Goal: Communication & Community: Answer question/provide support

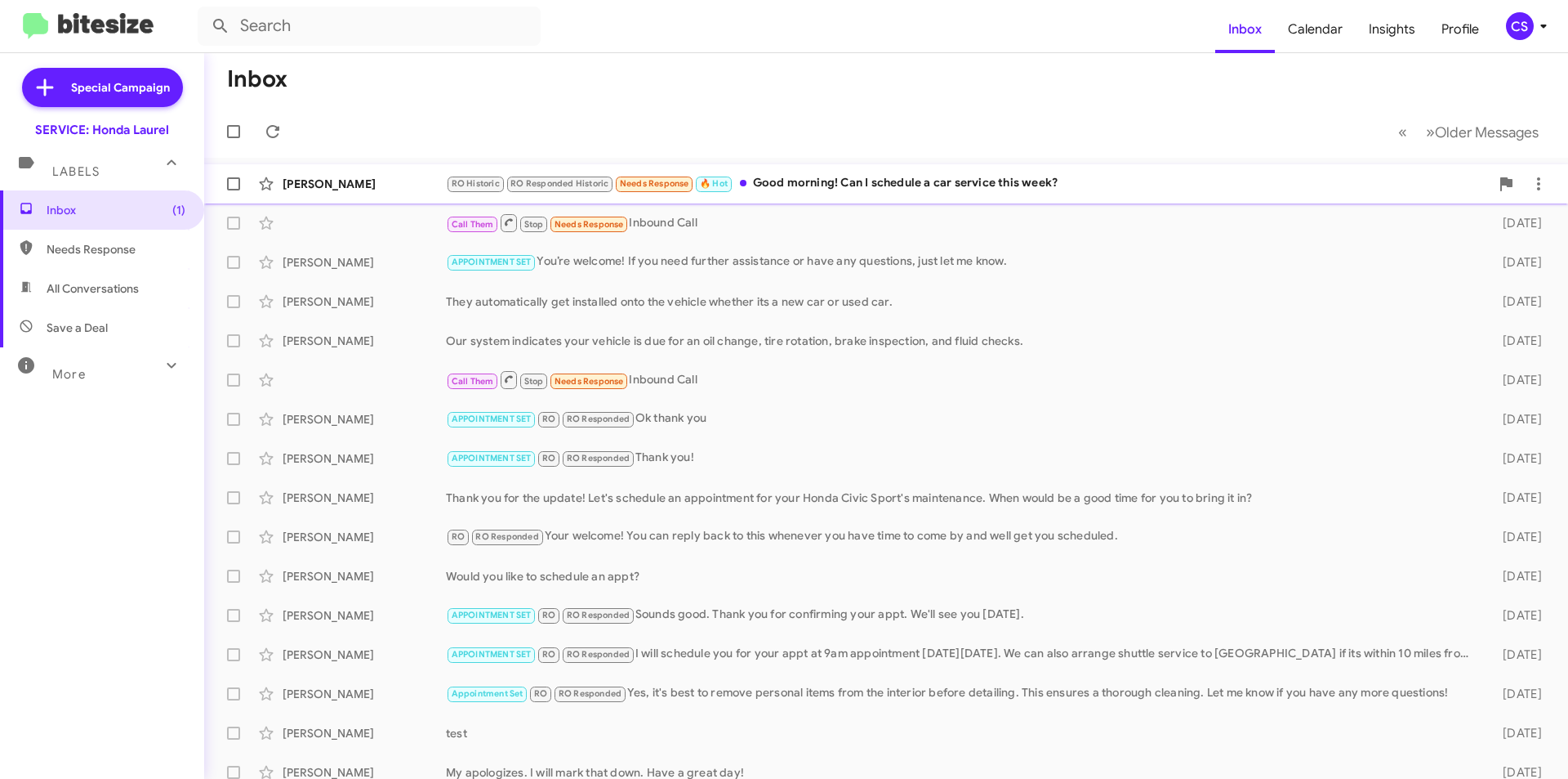
click at [850, 178] on div "RO Historic RO Responded Historic Needs Response 🔥 Hot Good morning! Can I sche…" at bounding box center [968, 183] width 1044 height 19
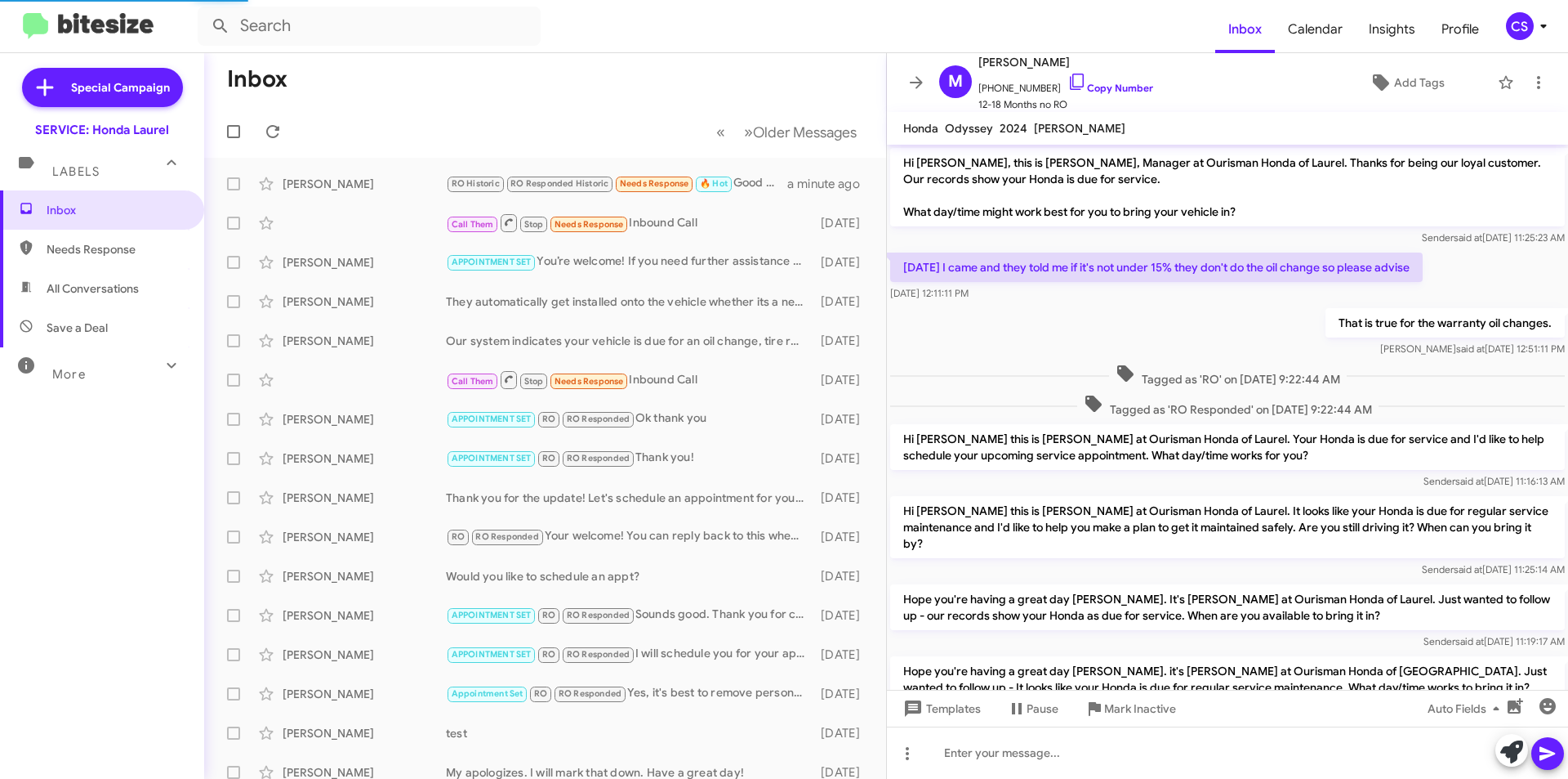
scroll to position [148, 0]
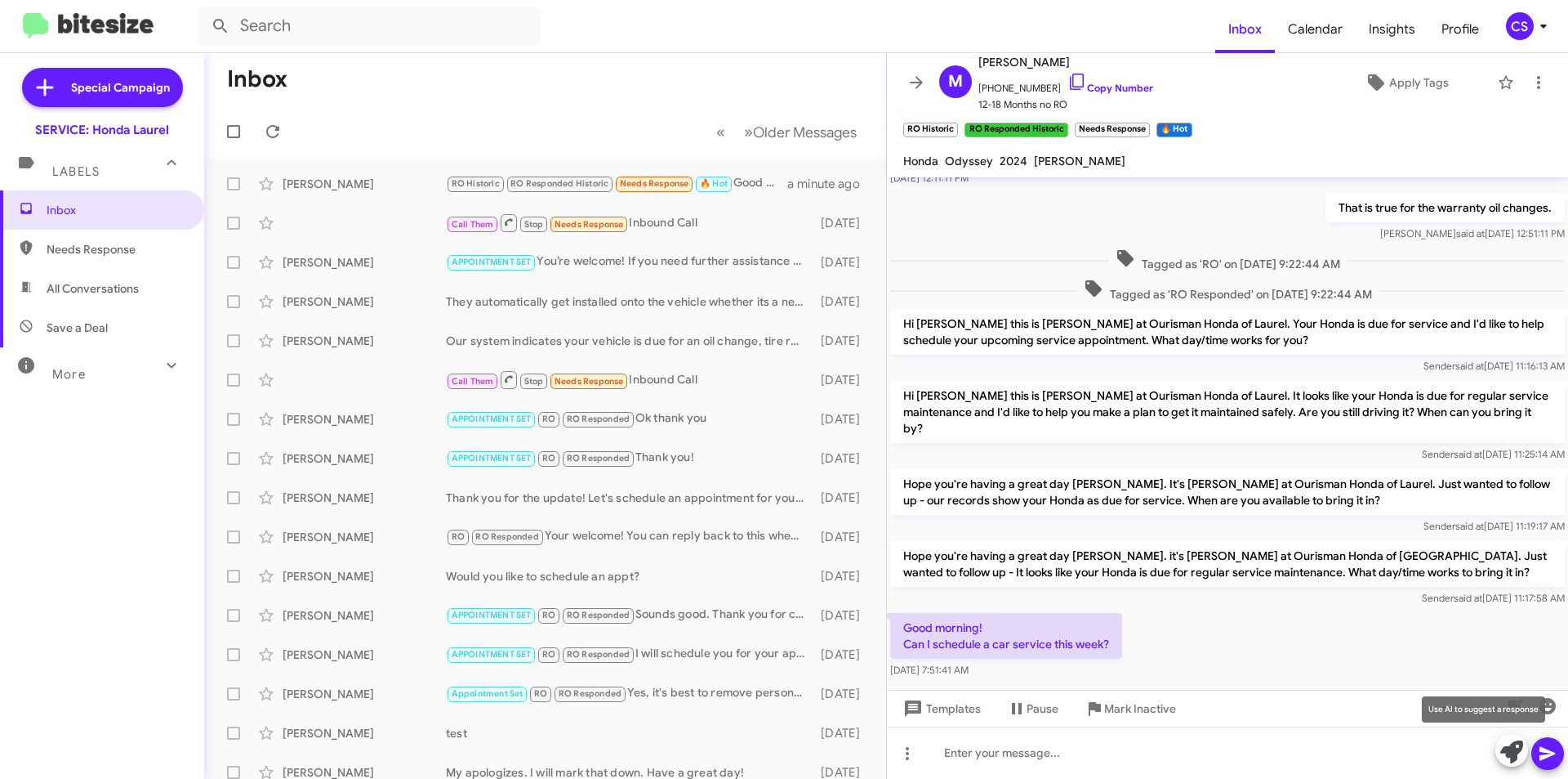
click at [1517, 748] on icon at bounding box center [1511, 752] width 23 height 23
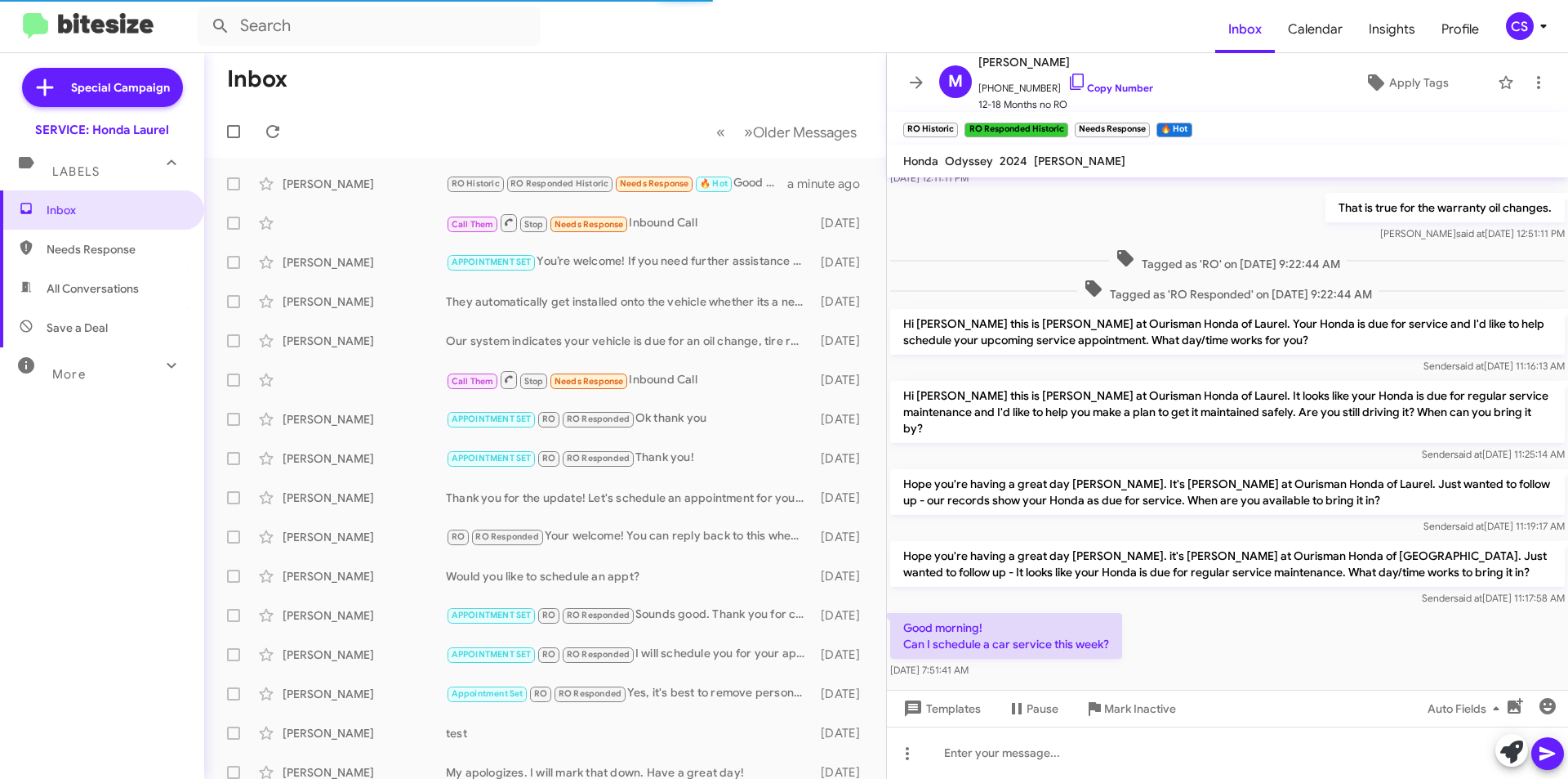
scroll to position [180, 0]
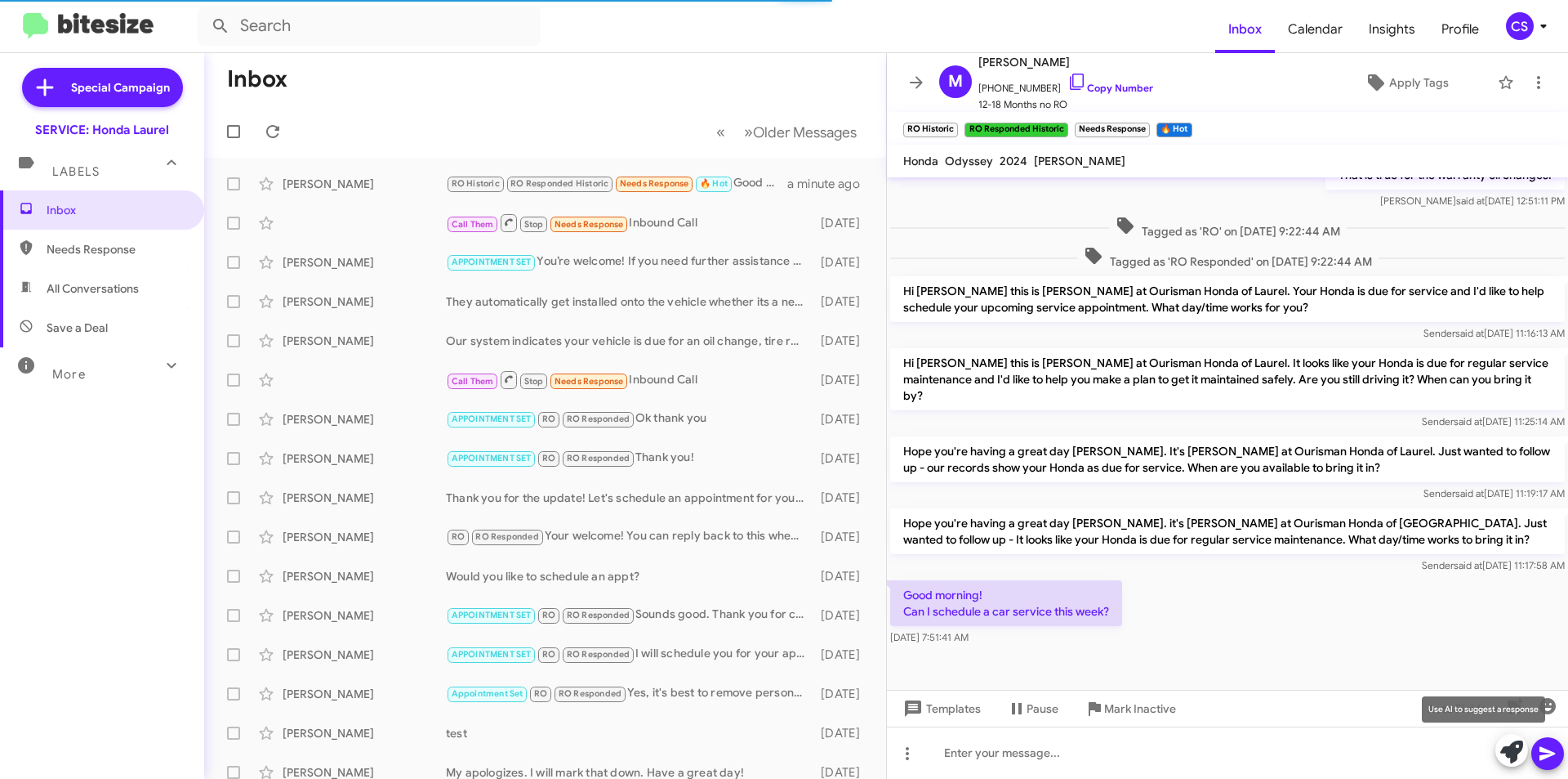
click at [1512, 750] on icon at bounding box center [1511, 752] width 23 height 23
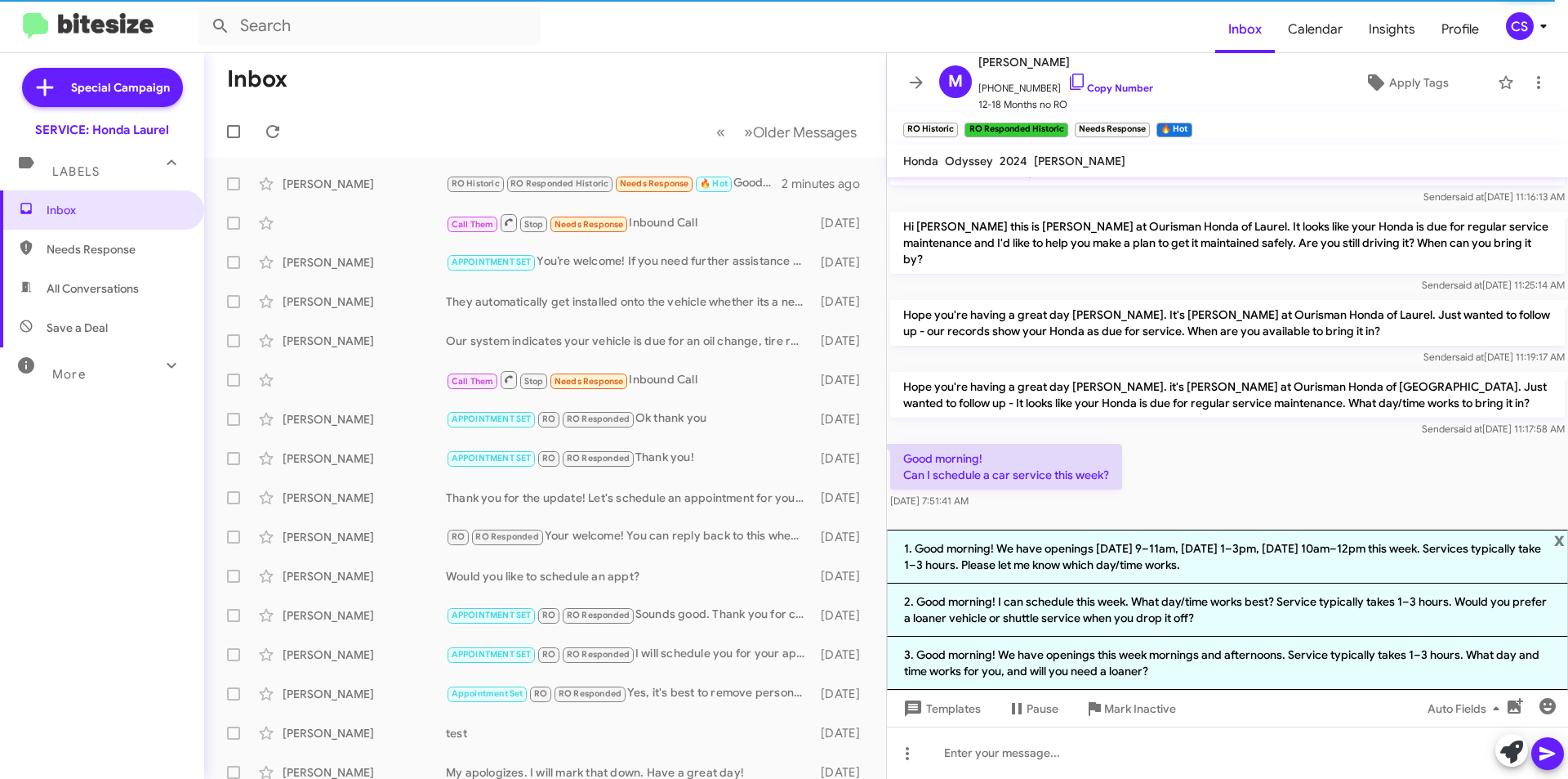
scroll to position [341, 0]
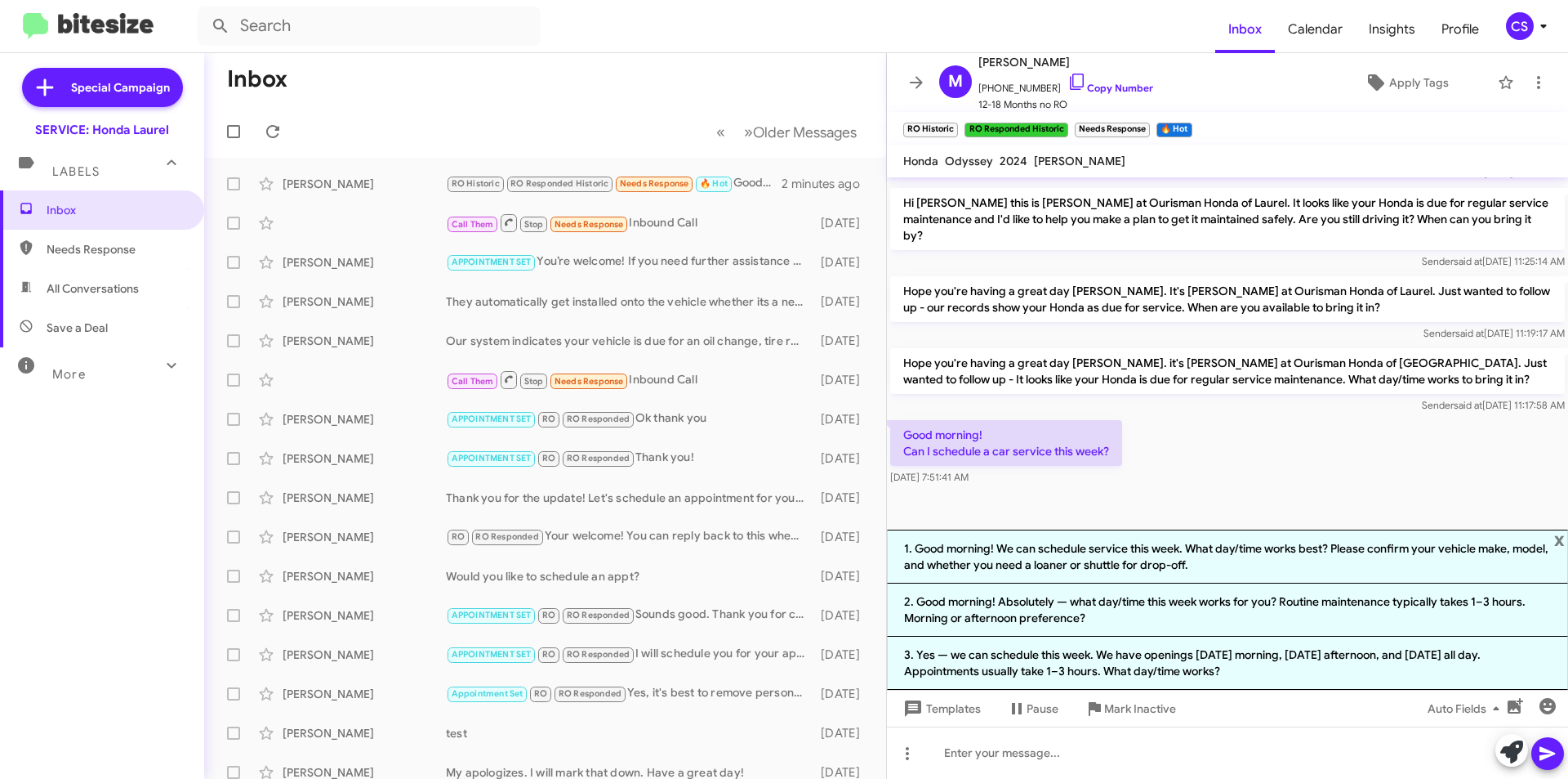
click at [1231, 554] on li "1. Good morning! We can schedule service this week. What day/time works best? P…" at bounding box center [1227, 556] width 681 height 54
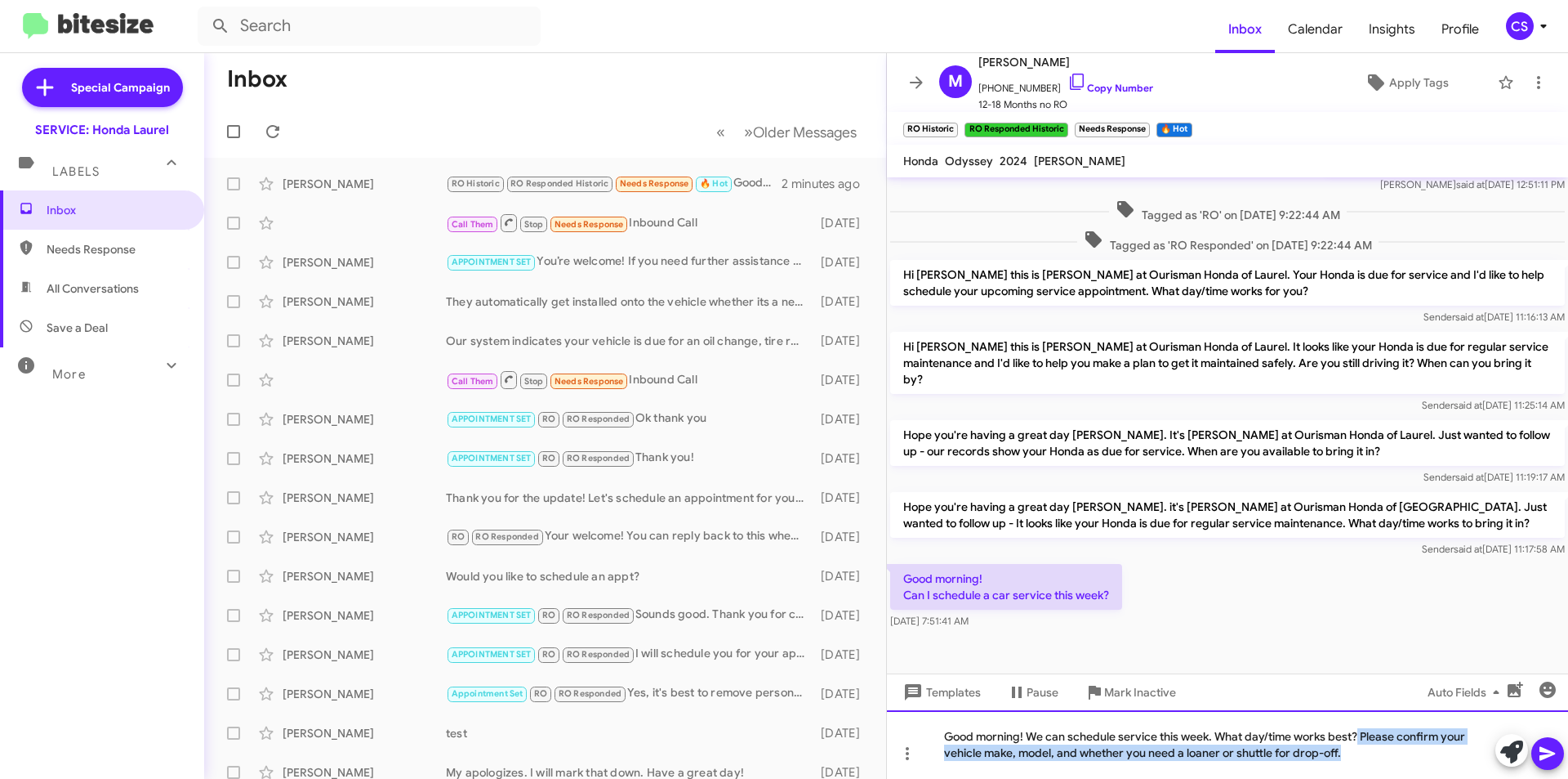
drag, startPoint x: 1372, startPoint y: 755, endPoint x: 1357, endPoint y: 704, distance: 53.2
click at [1357, 704] on div "Hi [PERSON_NAME], this is [PERSON_NAME], Manager at Ourisman Honda of Laurel. T…" at bounding box center [1227, 478] width 681 height 601
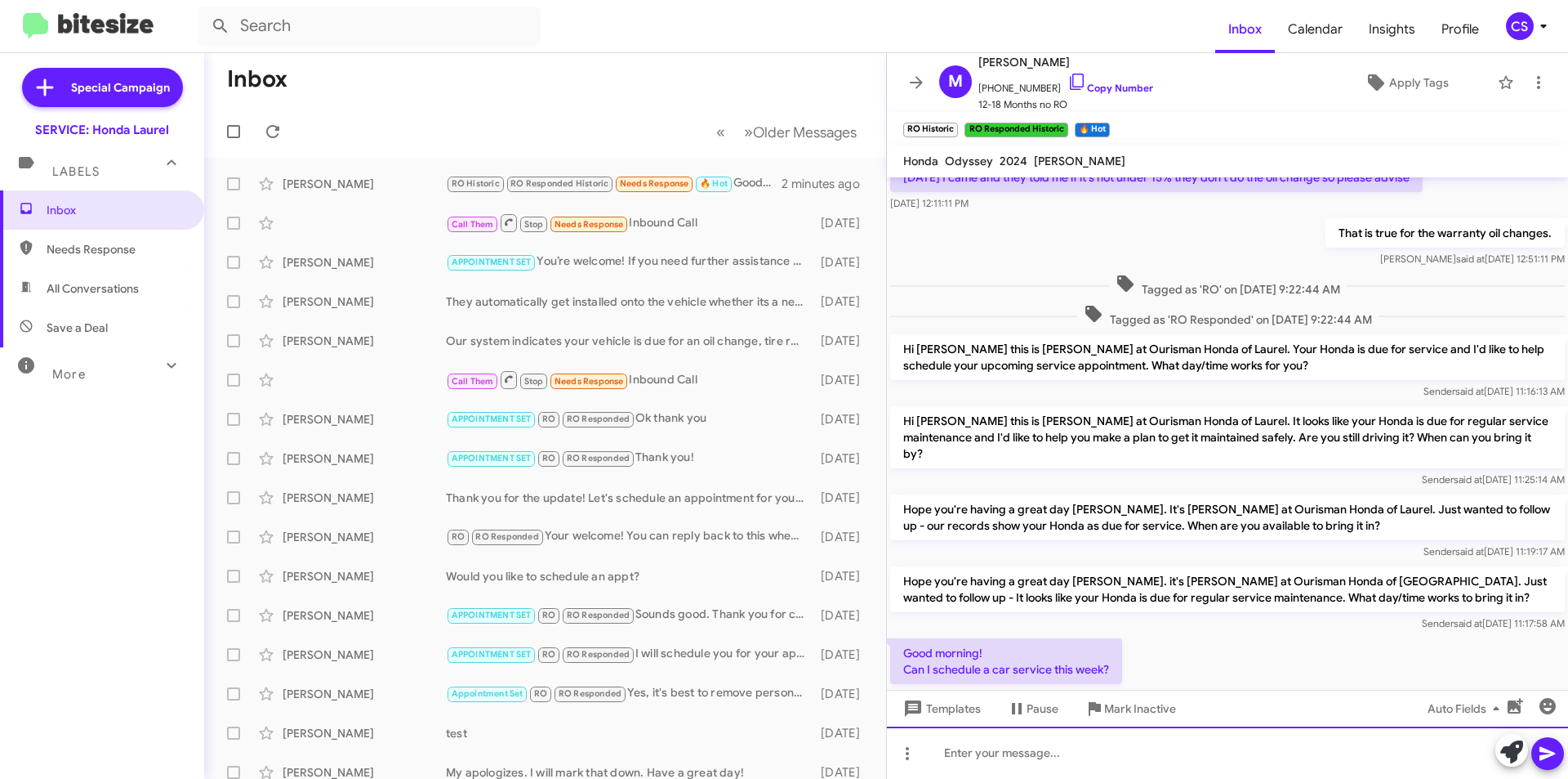
scroll to position [241, 0]
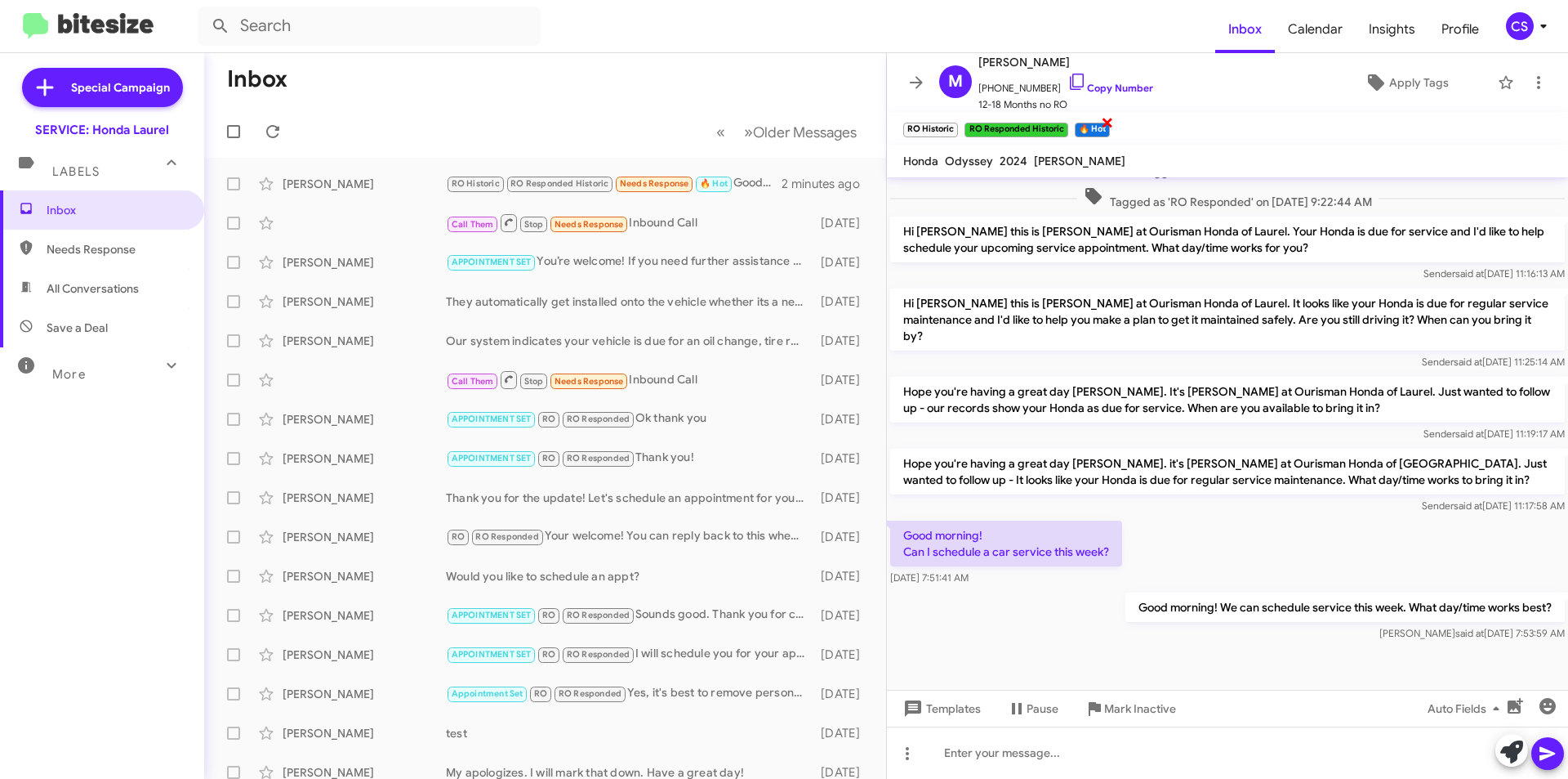
click at [1108, 118] on span "×" at bounding box center [1107, 122] width 13 height 20
click at [953, 123] on span "×" at bounding box center [955, 122] width 13 height 20
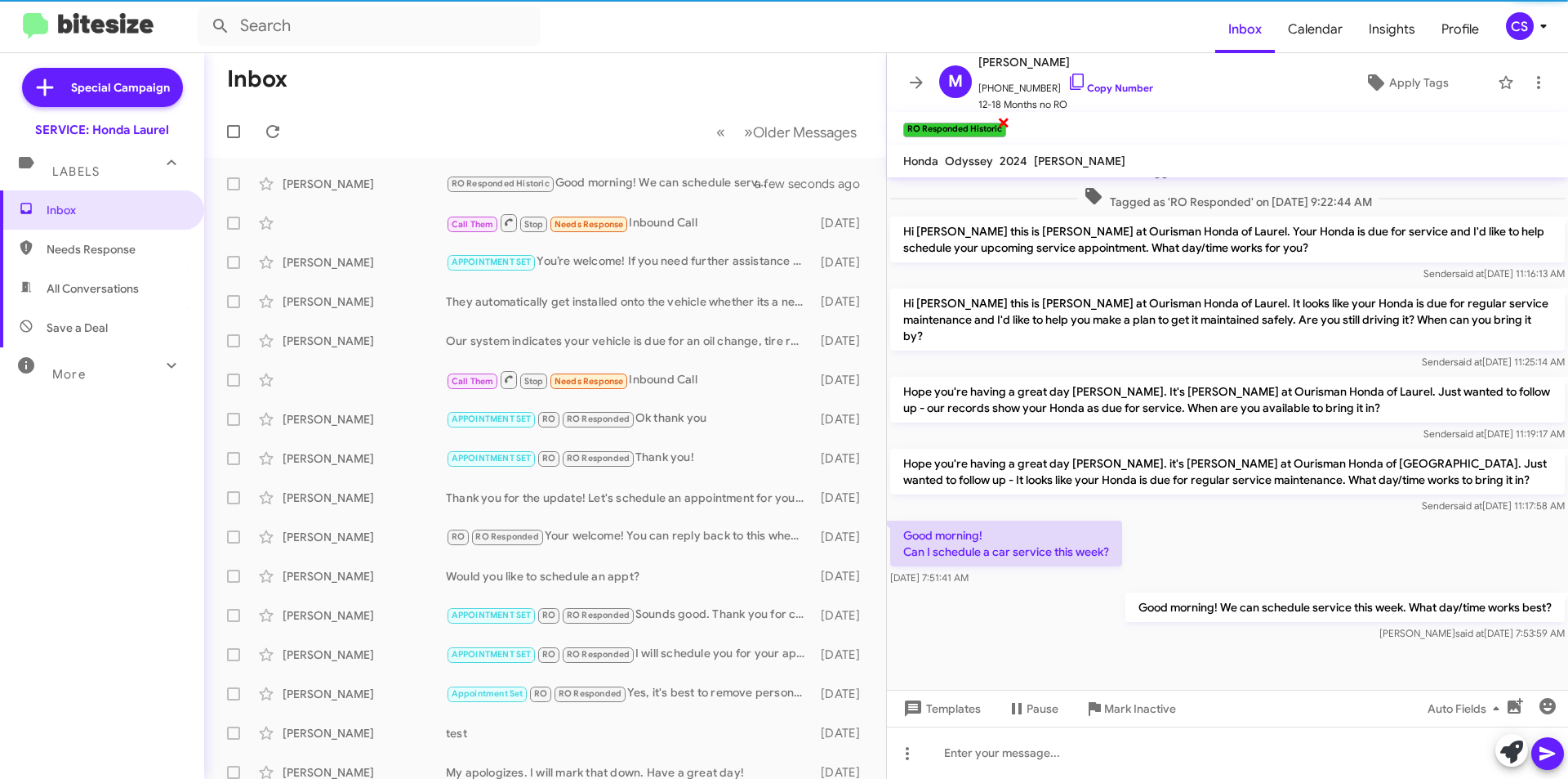
drag, startPoint x: 1000, startPoint y: 123, endPoint x: 961, endPoint y: 90, distance: 51.1
click at [1001, 122] on span "×" at bounding box center [1003, 122] width 13 height 20
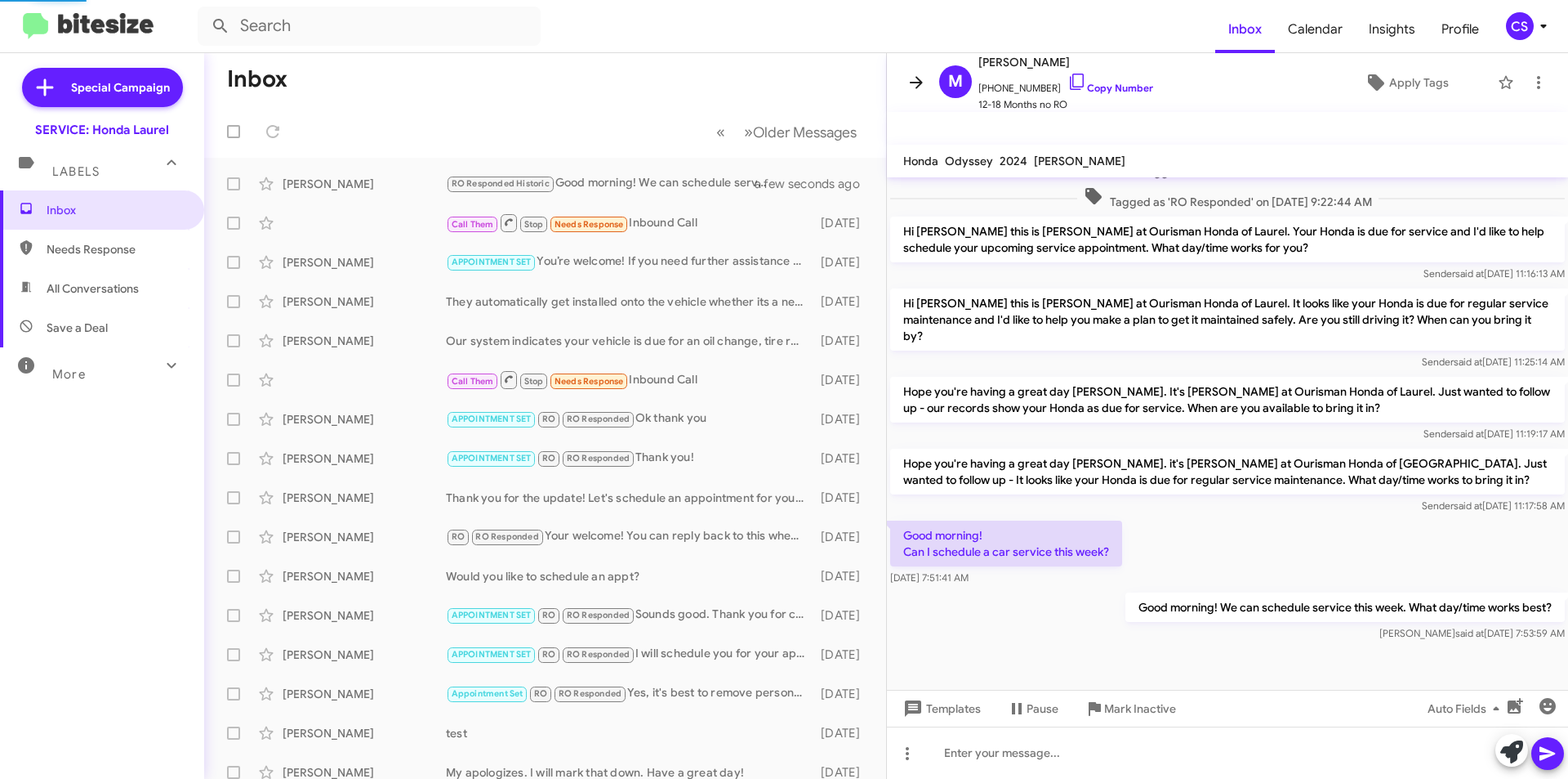
click at [910, 80] on icon at bounding box center [916, 83] width 20 height 20
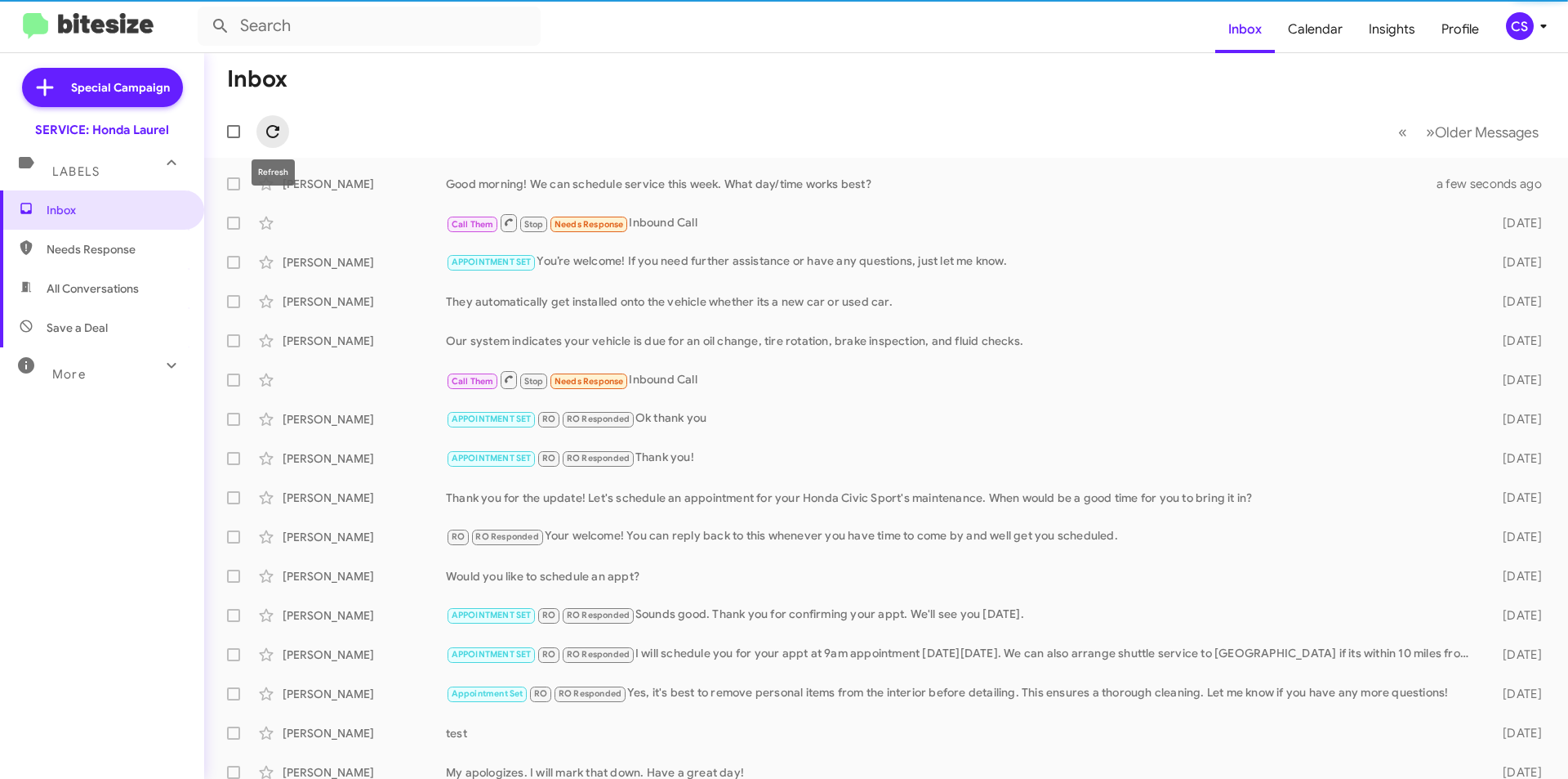
click at [262, 126] on span at bounding box center [273, 132] width 33 height 20
